Goal: Transaction & Acquisition: Book appointment/travel/reservation

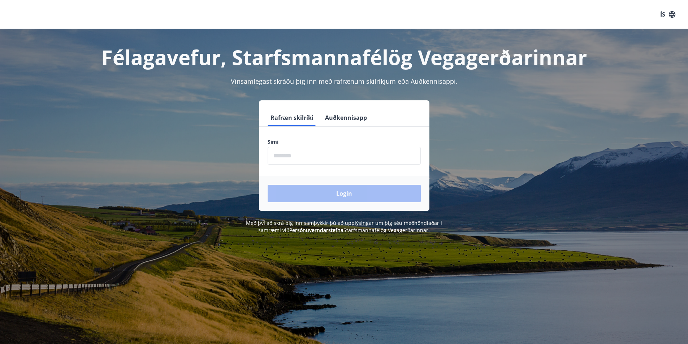
click at [305, 155] on input "phone" at bounding box center [344, 156] width 153 height 18
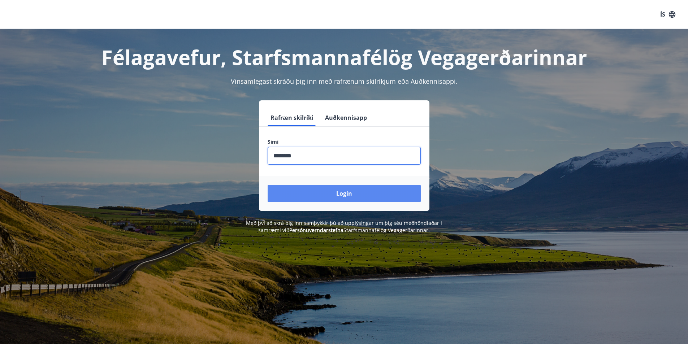
type input "********"
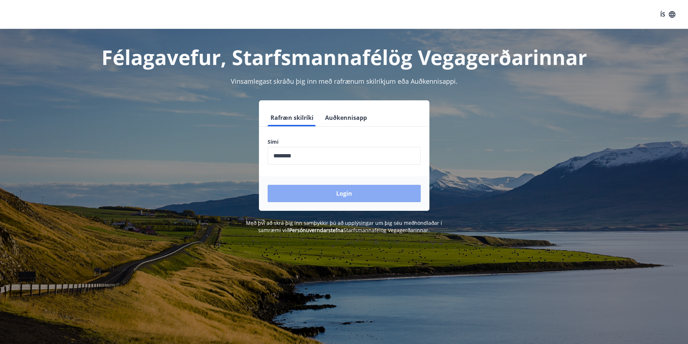
click at [345, 195] on button "Login" at bounding box center [344, 193] width 153 height 17
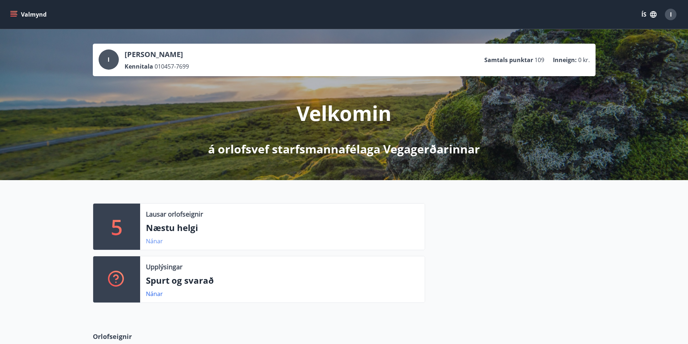
click at [155, 241] on link "Nánar" at bounding box center [154, 241] width 17 height 8
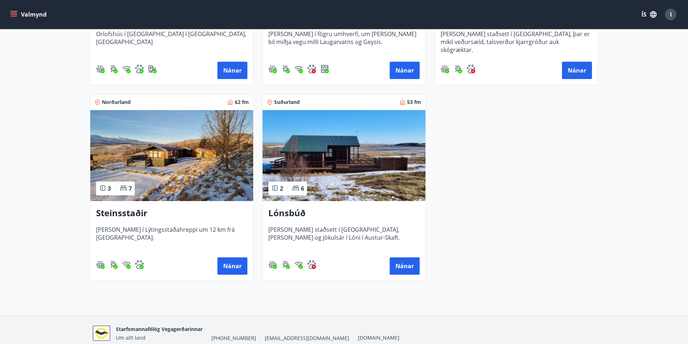
scroll to position [301, 0]
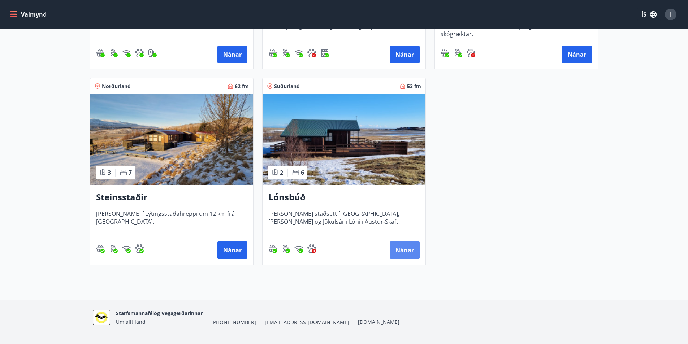
click at [403, 247] on button "Nánar" at bounding box center [405, 250] width 30 height 17
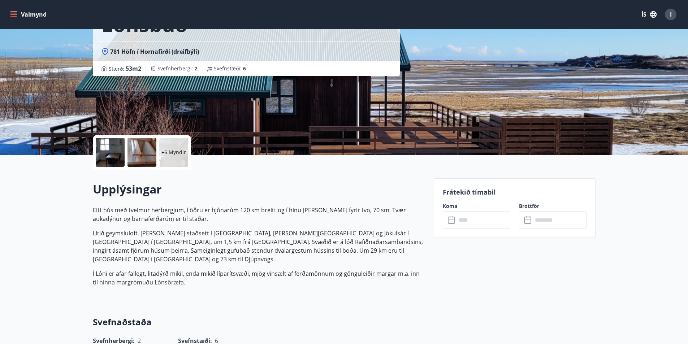
scroll to position [120, 0]
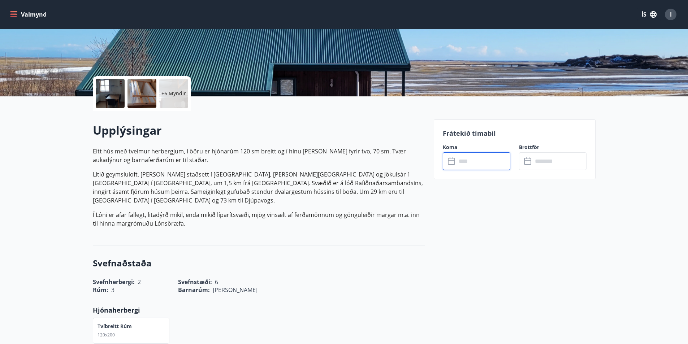
click at [479, 166] on input "text" at bounding box center [484, 161] width 54 height 18
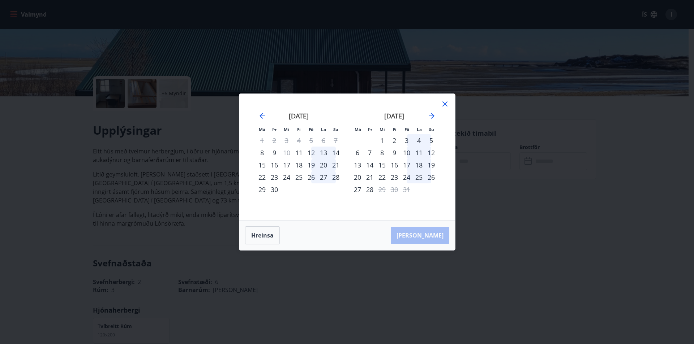
click at [442, 102] on icon at bounding box center [444, 104] width 9 height 9
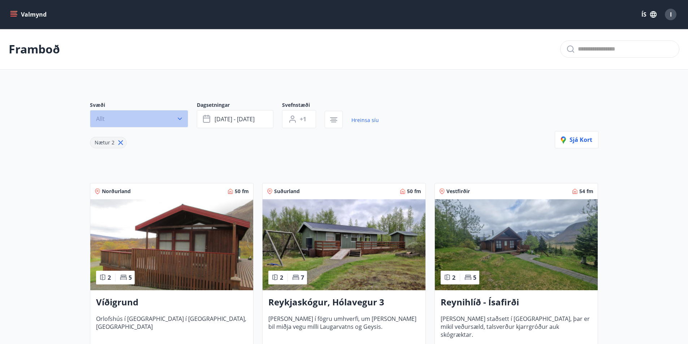
click at [180, 118] on icon "button" at bounding box center [179, 118] width 7 height 7
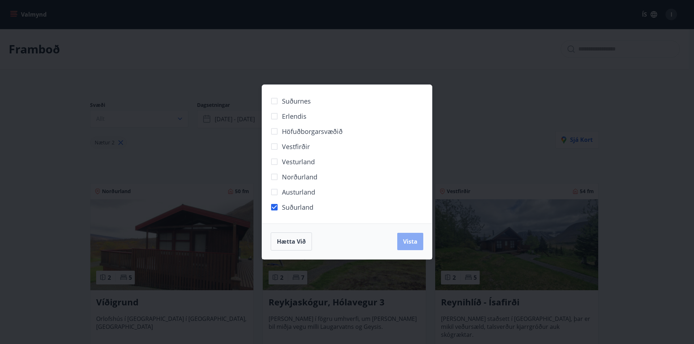
click at [404, 238] on span "Vista" at bounding box center [410, 242] width 14 height 8
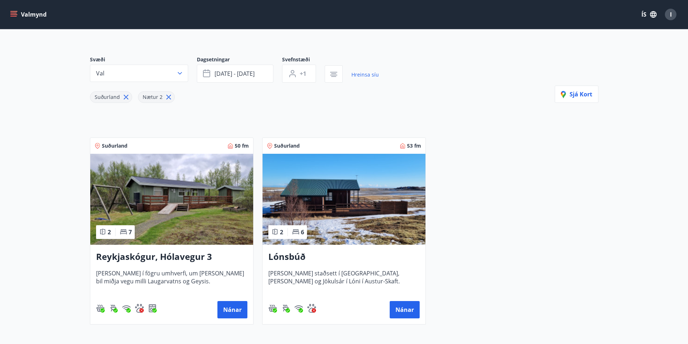
scroll to position [1, 0]
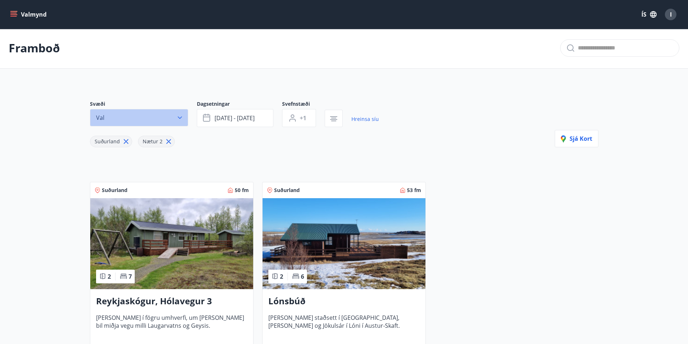
click at [179, 118] on icon "button" at bounding box center [180, 118] width 4 height 3
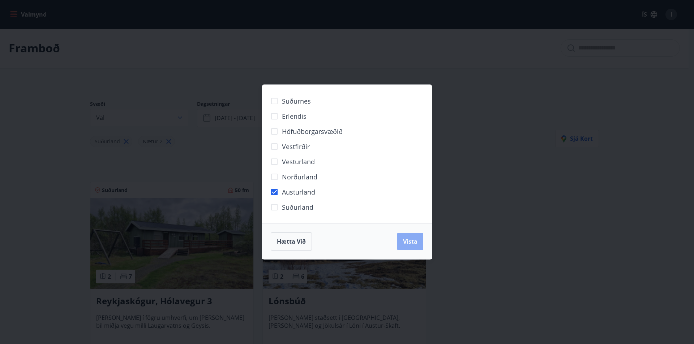
click at [408, 239] on span "Vista" at bounding box center [410, 242] width 14 height 8
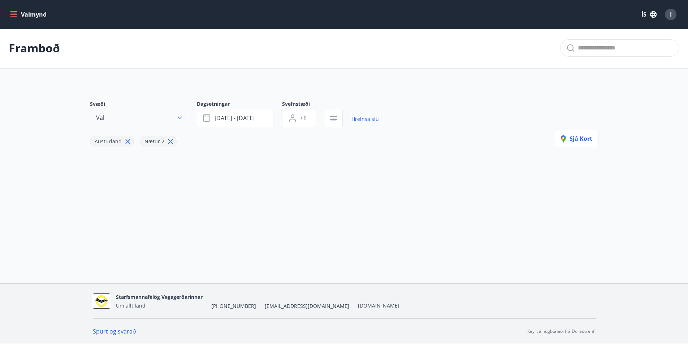
click at [182, 117] on icon "button" at bounding box center [180, 118] width 4 height 3
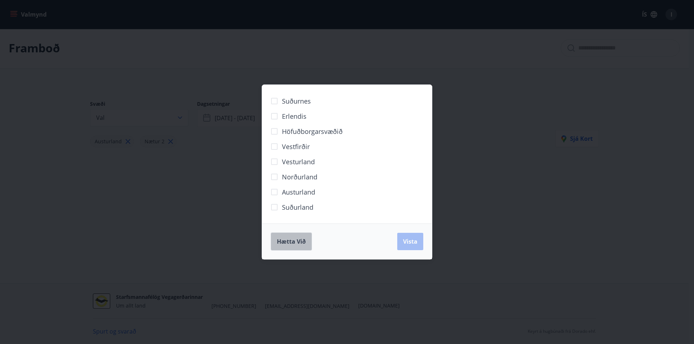
click at [291, 238] on span "Hætta við" at bounding box center [291, 242] width 29 height 8
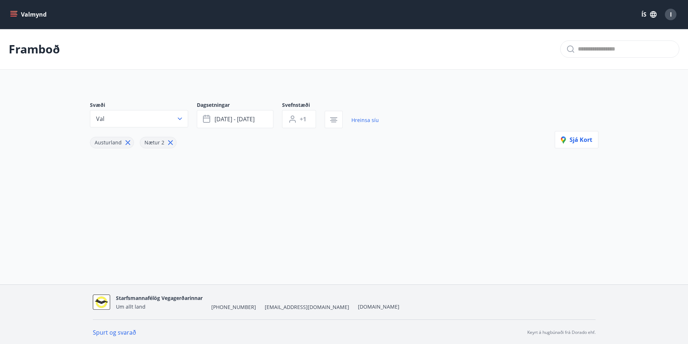
click at [17, 15] on icon "menu" at bounding box center [14, 14] width 8 height 1
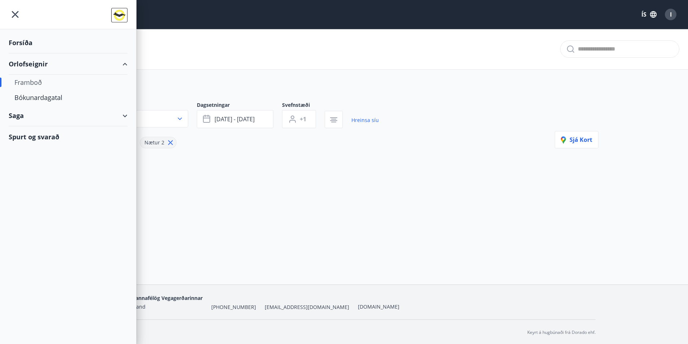
click at [27, 80] on div "Framboð" at bounding box center [67, 82] width 107 height 15
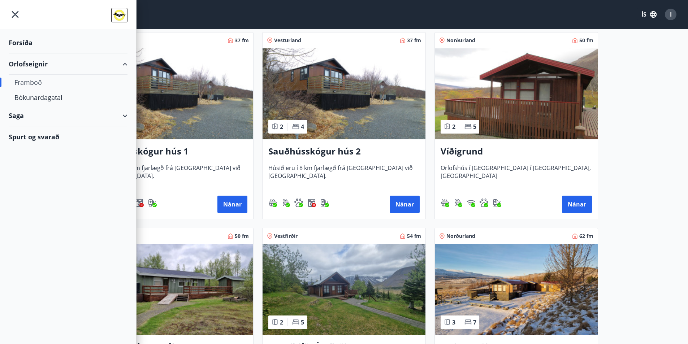
scroll to position [181, 0]
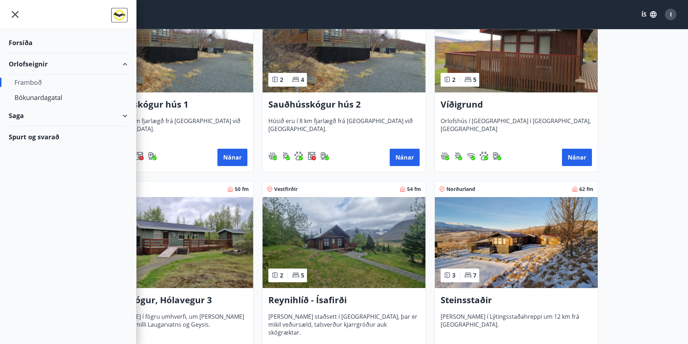
drag, startPoint x: 666, startPoint y: 168, endPoint x: 657, endPoint y: 168, distance: 9.4
click at [661, 168] on main "Framboð Svæði Allt Dagsetningar Veldu tímabil Svefnstæði +1 Sjá kort Vesturland…" at bounding box center [344, 306] width 688 height 917
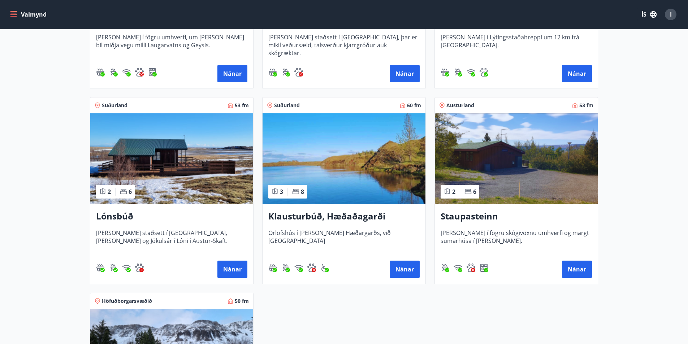
scroll to position [482, 0]
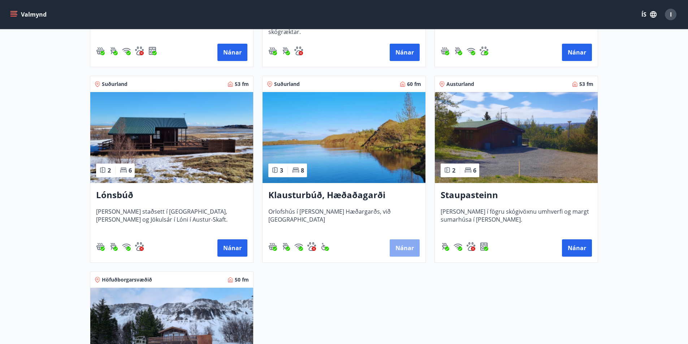
click at [399, 246] on button "Nánar" at bounding box center [405, 248] width 30 height 17
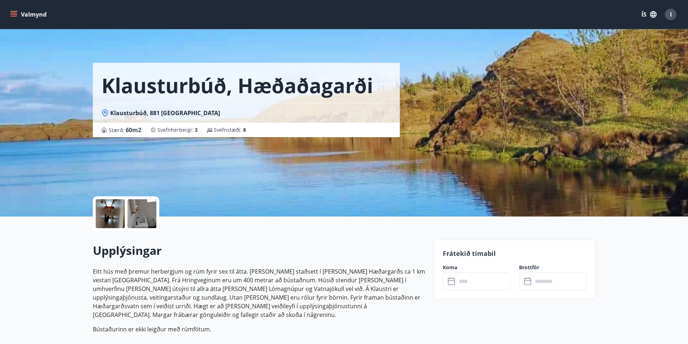
click at [453, 283] on icon at bounding box center [452, 282] width 9 height 9
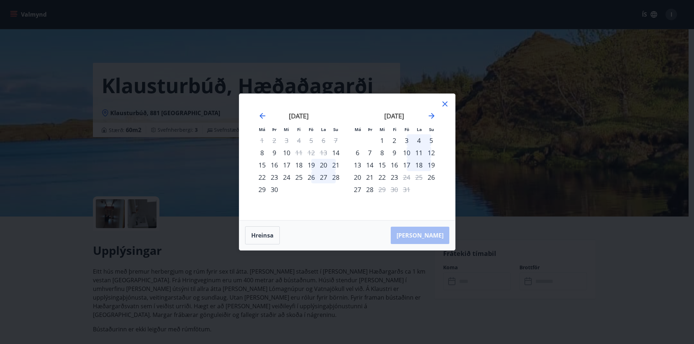
click at [444, 103] on icon at bounding box center [444, 104] width 9 height 9
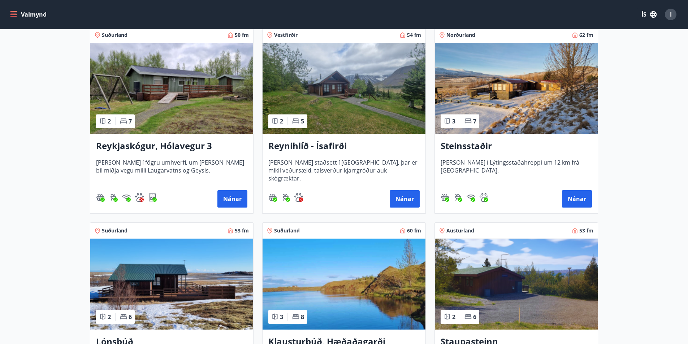
scroll to position [362, 0]
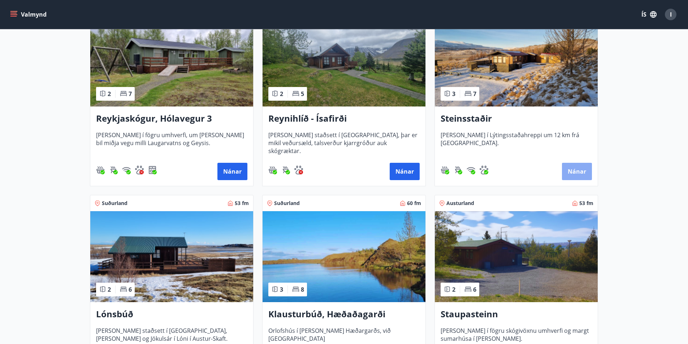
click at [579, 171] on button "Nánar" at bounding box center [577, 171] width 30 height 17
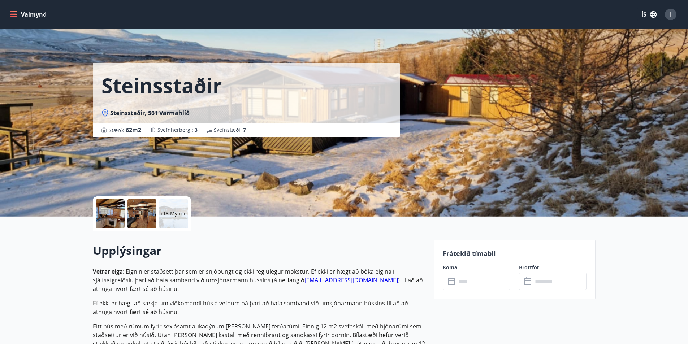
click at [451, 281] on icon at bounding box center [451, 280] width 7 height 1
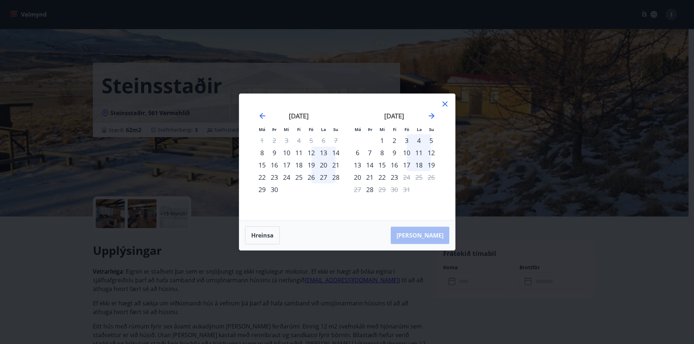
click at [447, 103] on icon at bounding box center [444, 104] width 9 height 9
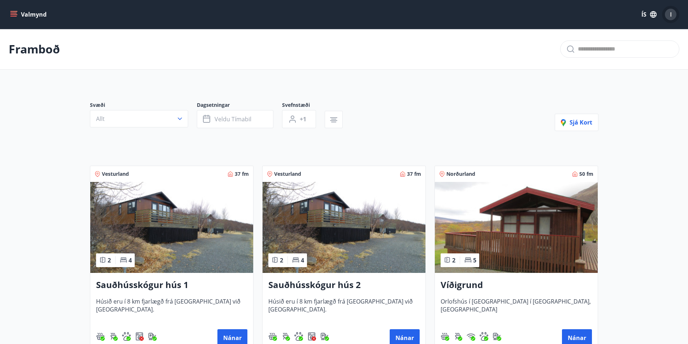
click at [671, 16] on span "I" at bounding box center [671, 14] width 2 height 8
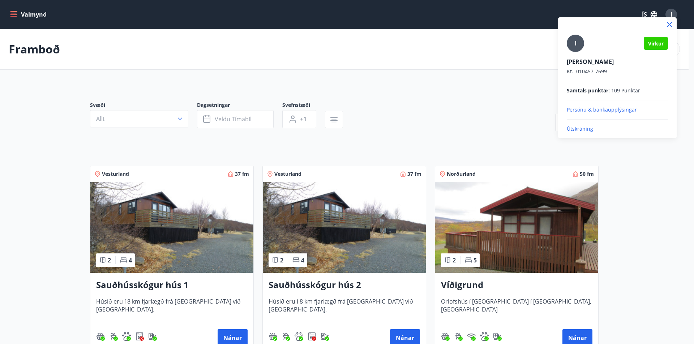
drag, startPoint x: 570, startPoint y: 127, endPoint x: 578, endPoint y: 129, distance: 8.4
click at [571, 127] on p "Útskráning" at bounding box center [617, 128] width 101 height 7
